Goal: Communication & Community: Answer question/provide support

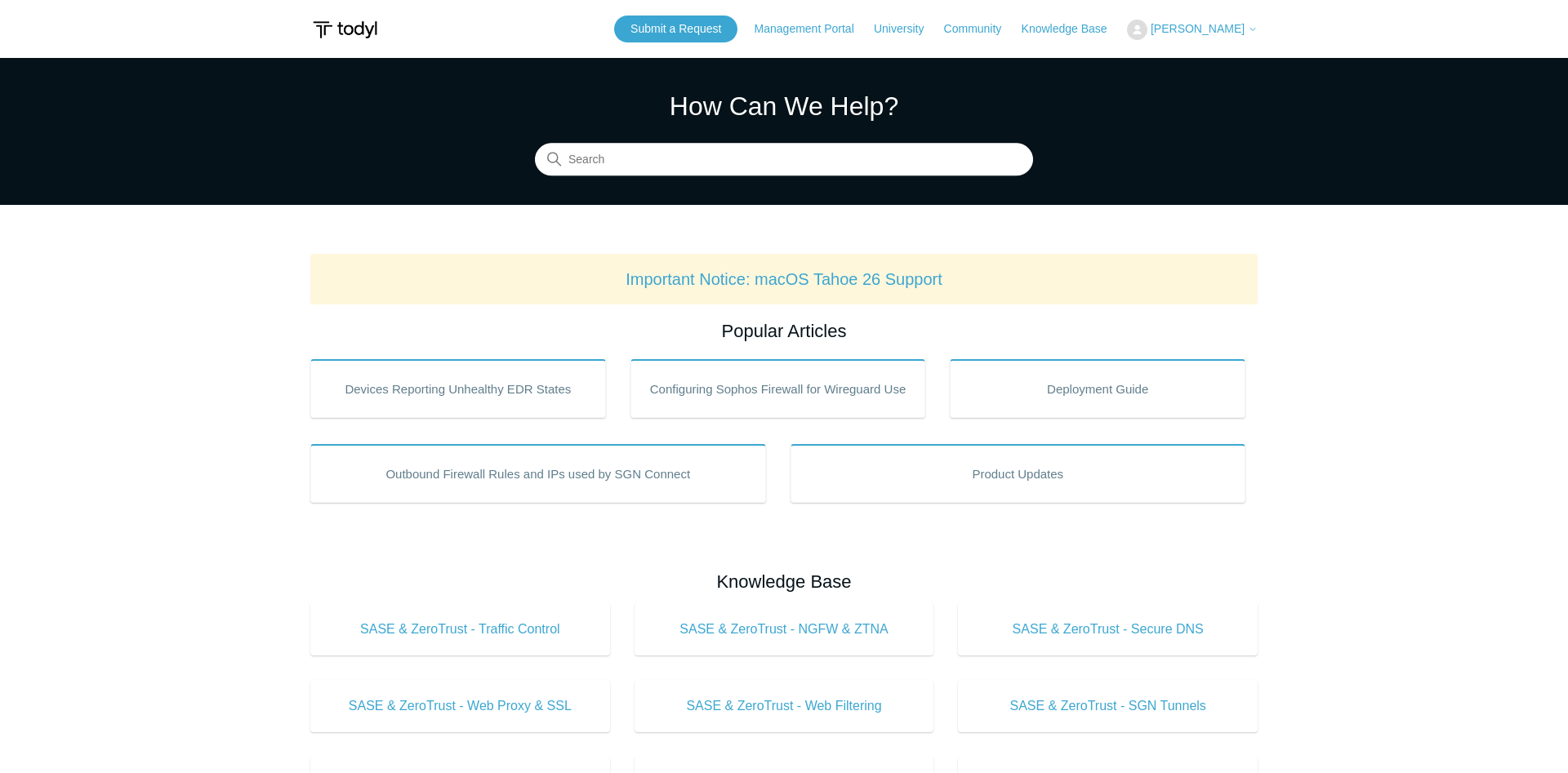
click at [1192, 36] on button "[PERSON_NAME]" at bounding box center [1192, 29] width 130 height 20
click at [1181, 58] on link "My Support Requests" at bounding box center [1207, 64] width 159 height 29
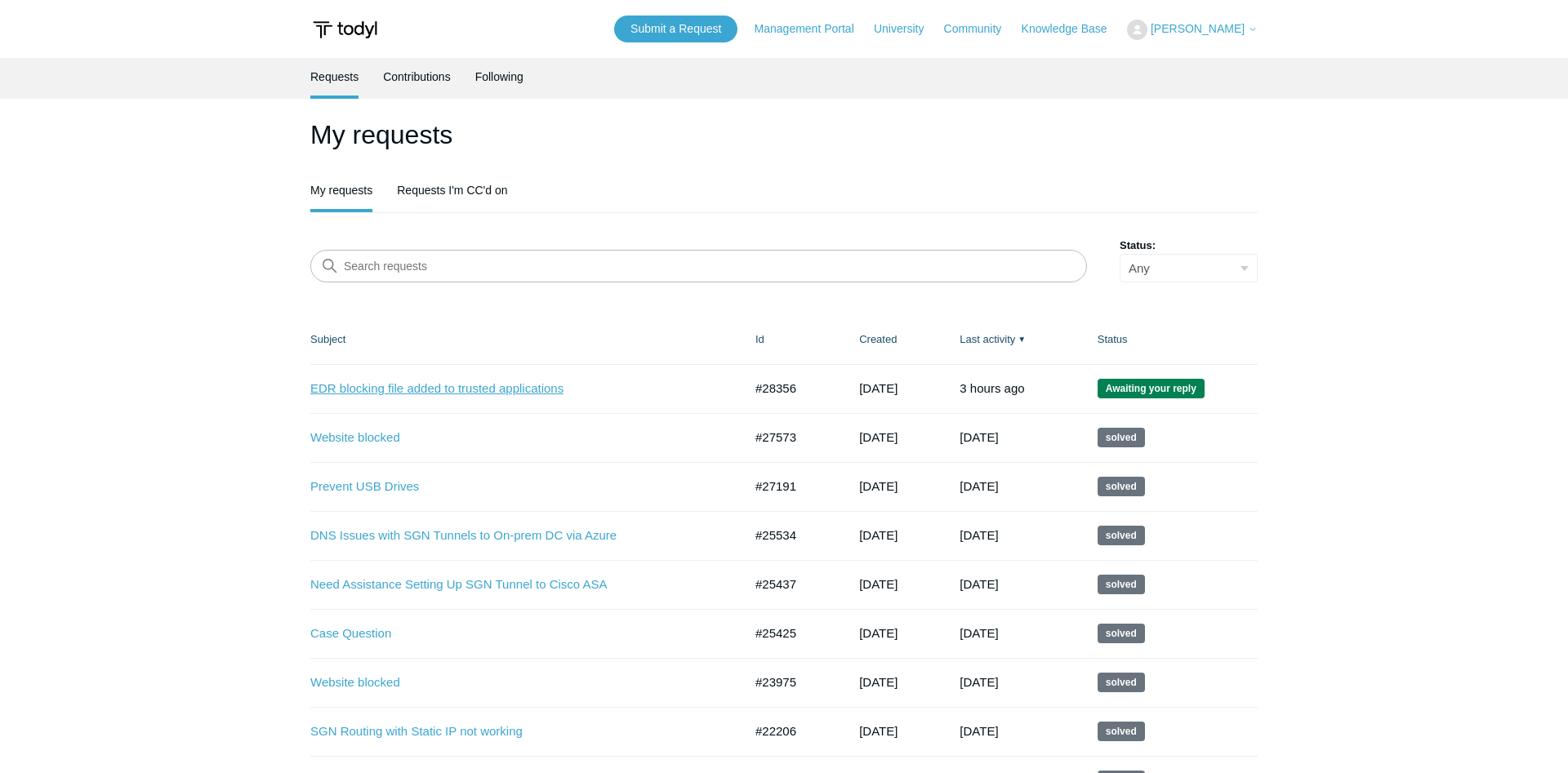
click at [551, 394] on link "EDR blocking file added to trusted applications" at bounding box center [514, 389] width 408 height 19
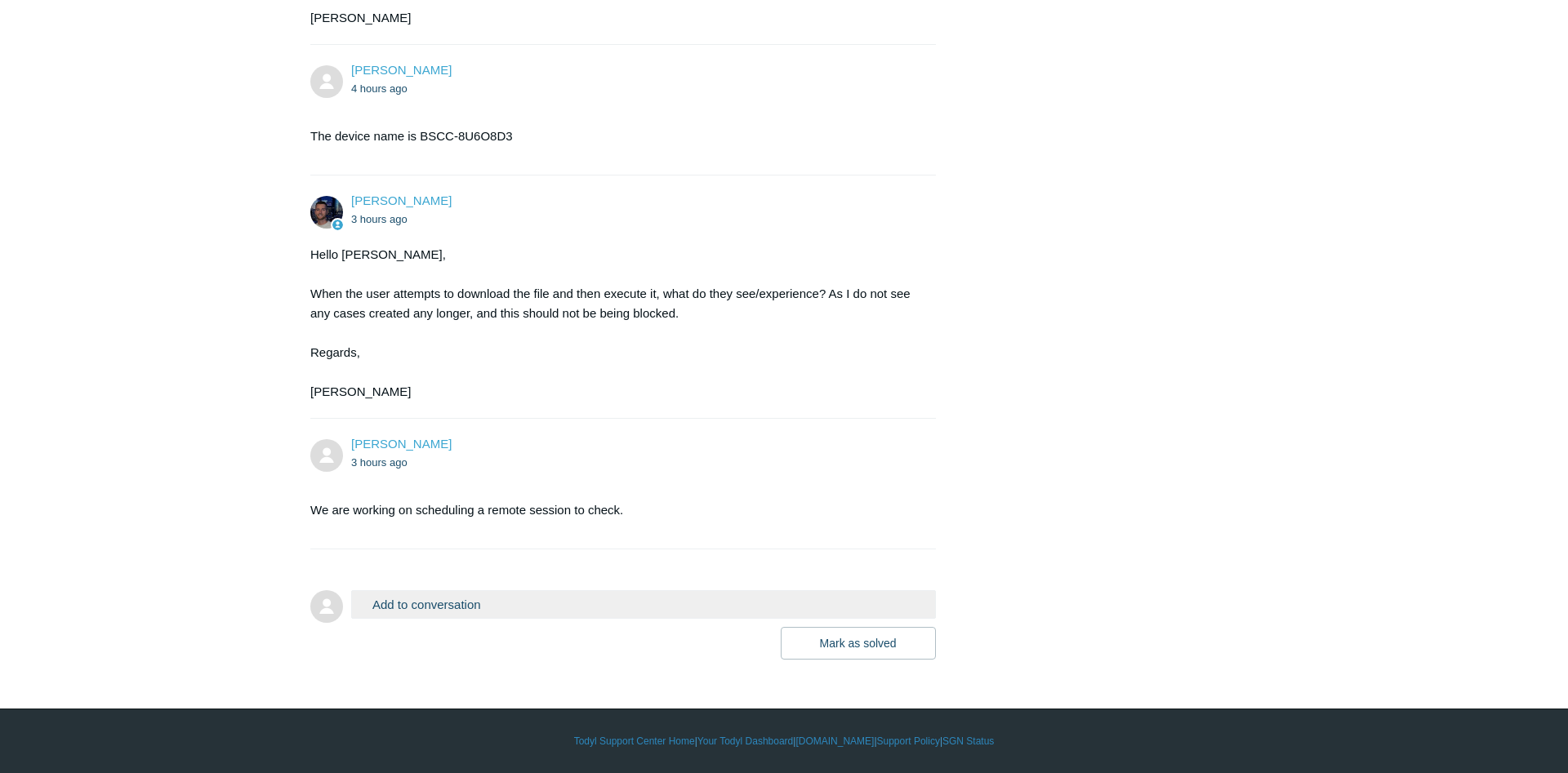
scroll to position [2032, 0]
click at [459, 615] on button "Add to conversation" at bounding box center [643, 605] width 585 height 29
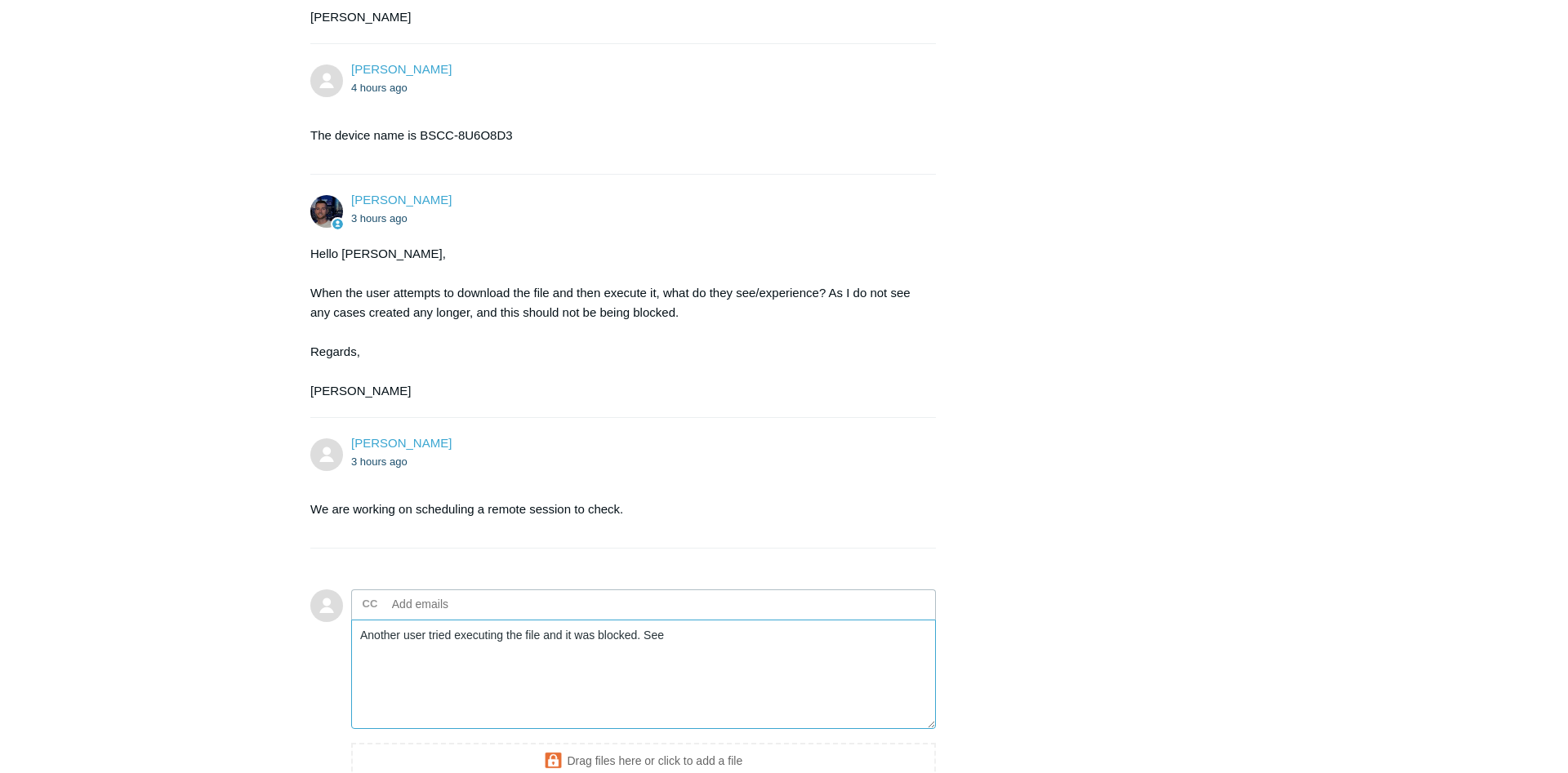
paste textarea "0106980144409190"
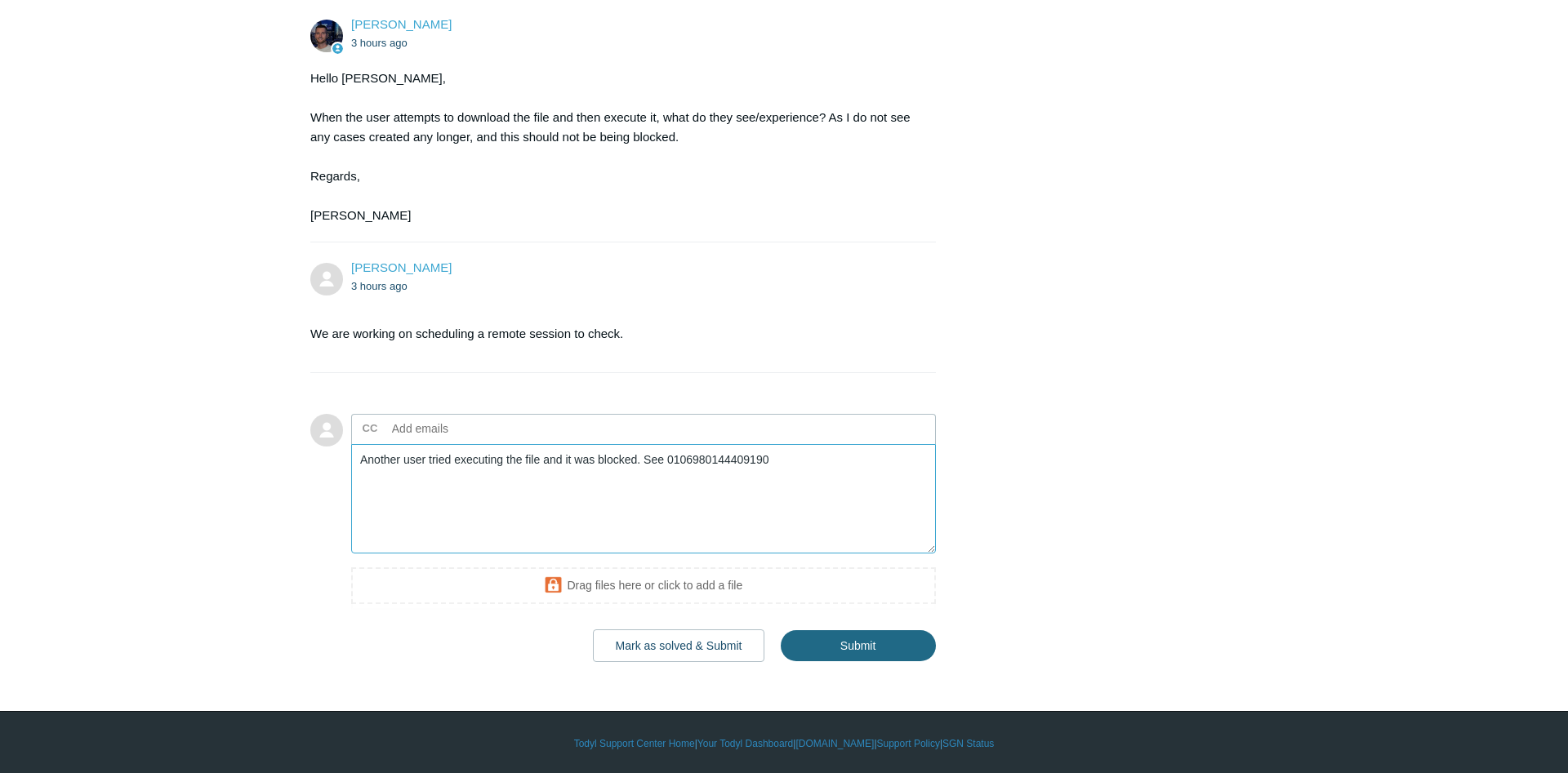
type textarea "Another user tried executing the file and it was blocked. See 0106980144409190"
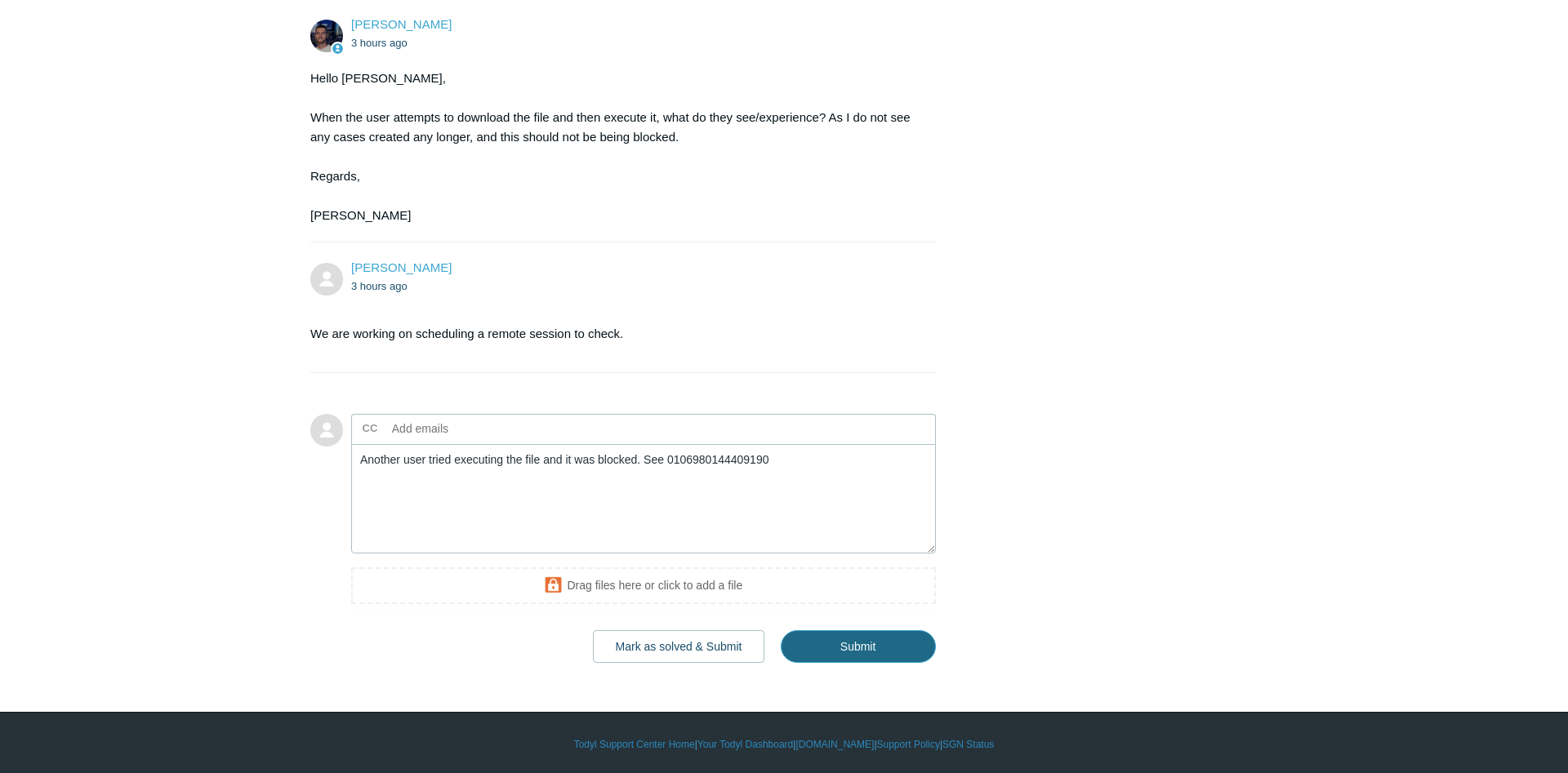
click at [884, 633] on input "Submit" at bounding box center [858, 646] width 155 height 33
